Goal: Find contact information: Find contact information

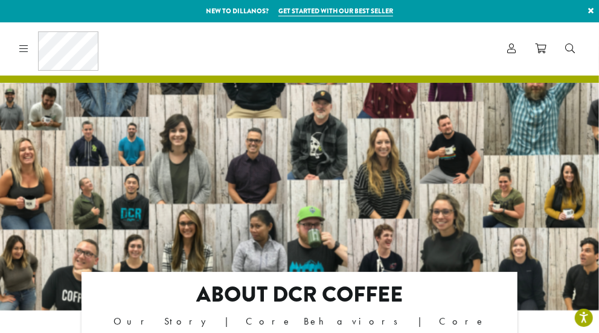
click at [24, 47] on icon at bounding box center [23, 48] width 9 height 10
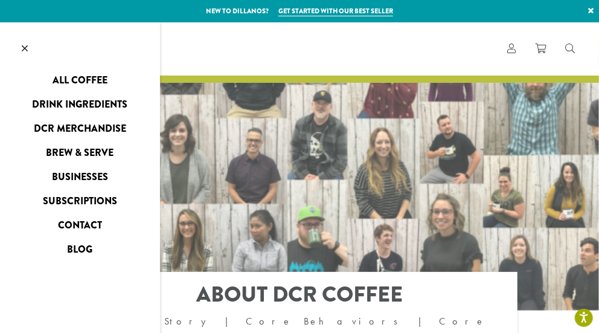
click at [88, 226] on link "Contact" at bounding box center [80, 225] width 160 height 19
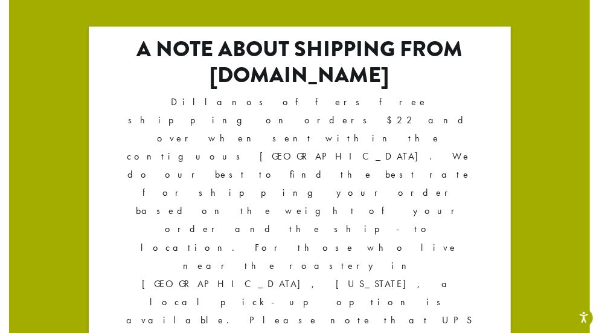
scroll to position [2168, 0]
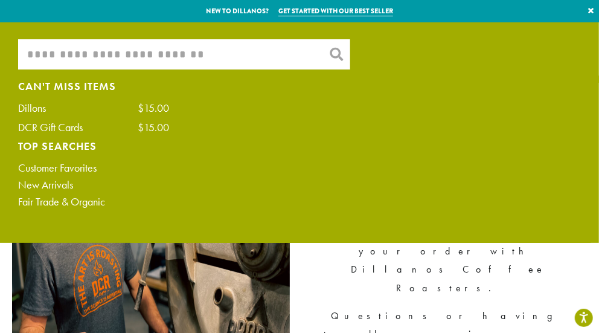
click at [199, 162] on div "What are you searching for? × Can't Miss Items Dillons $15.00 DCR Gift Cards $1…" at bounding box center [299, 126] width 581 height 174
click at [195, 48] on input "What are you searching for?" at bounding box center [184, 54] width 332 height 30
click at [199, 162] on div "What are you searching for? * × Can't Miss Items Dillons $15.00 DCR Gift Cards …" at bounding box center [299, 126] width 581 height 174
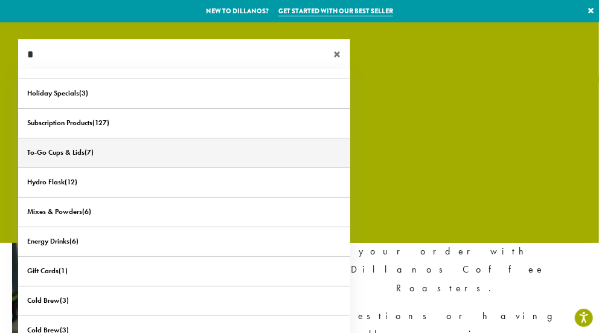
click at [57, 57] on input "*" at bounding box center [184, 54] width 332 height 30
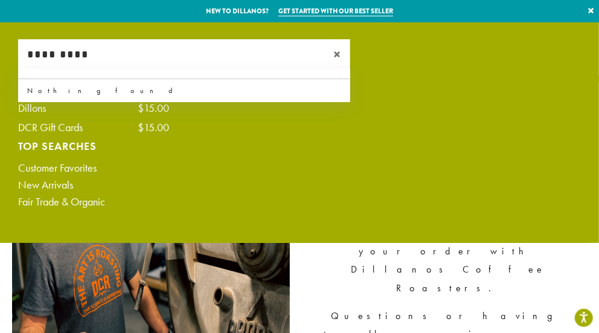
type input "*********"
click at [408, 172] on div "What are you searching for? ********* × Can't Miss Items Dillons $15.00 DCR Gif…" at bounding box center [299, 126] width 581 height 174
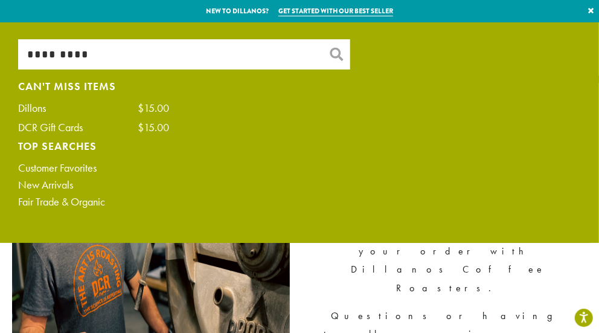
click at [510, 205] on div "What are you searching for? ********* × Can't Miss Items Dillons $15.00 DCR Gif…" at bounding box center [299, 126] width 581 height 174
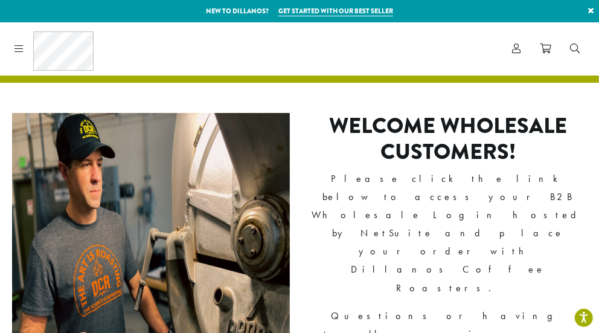
click at [20, 48] on icon at bounding box center [18, 48] width 9 height 10
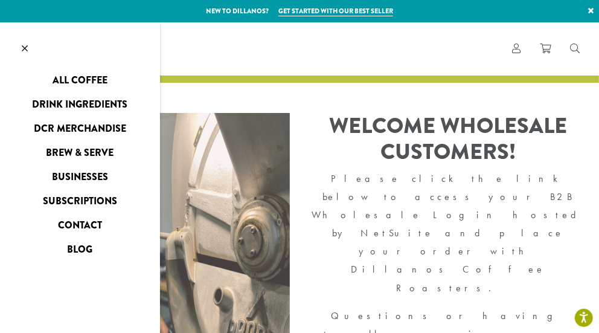
click at [86, 228] on link "Contact" at bounding box center [80, 225] width 160 height 19
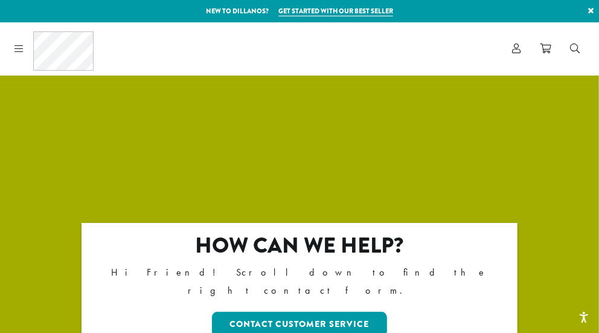
click at [22, 47] on icon at bounding box center [18, 48] width 9 height 10
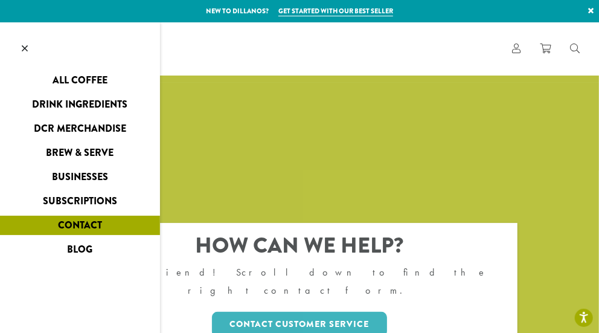
click at [86, 173] on link "Businesses" at bounding box center [80, 176] width 160 height 19
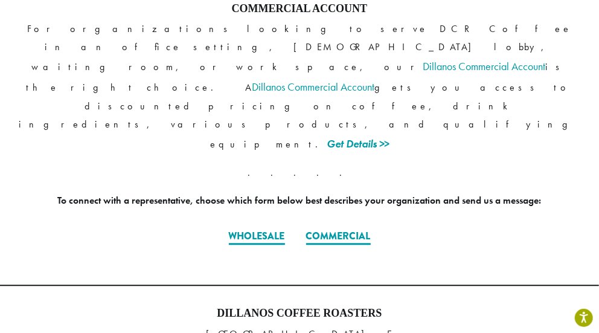
scroll to position [1233, 0]
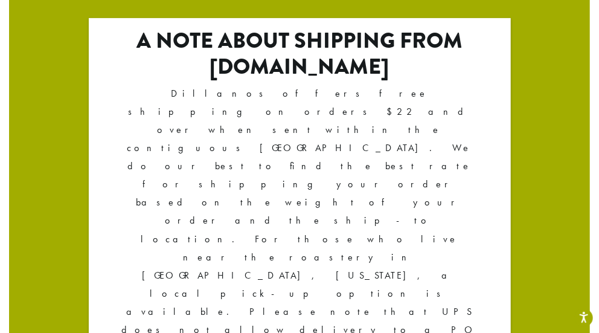
scroll to position [2166, 0]
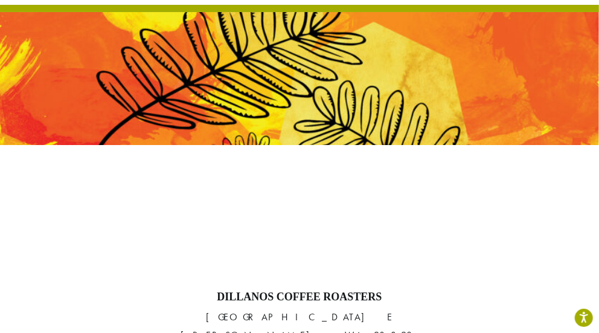
scroll to position [71, 0]
